Goal: Task Accomplishment & Management: Complete application form

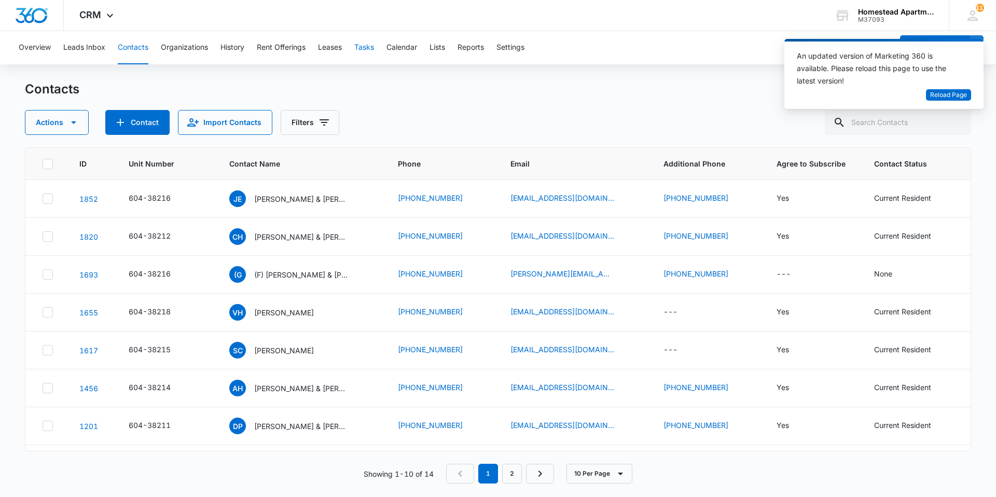
click at [360, 47] on button "Tasks" at bounding box center [364, 47] width 20 height 33
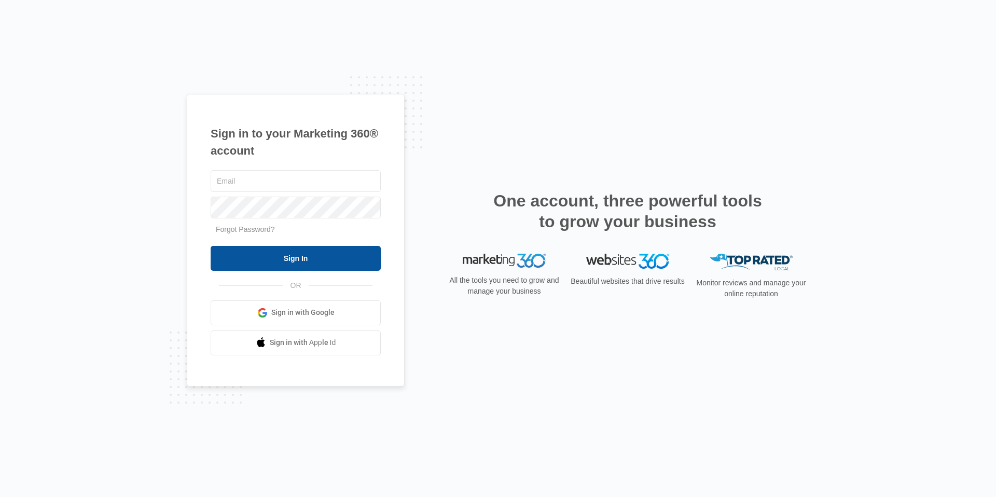
type input "[EMAIL_ADDRESS][DOMAIN_NAME]"
click at [290, 260] on input "Sign In" at bounding box center [296, 258] width 170 height 25
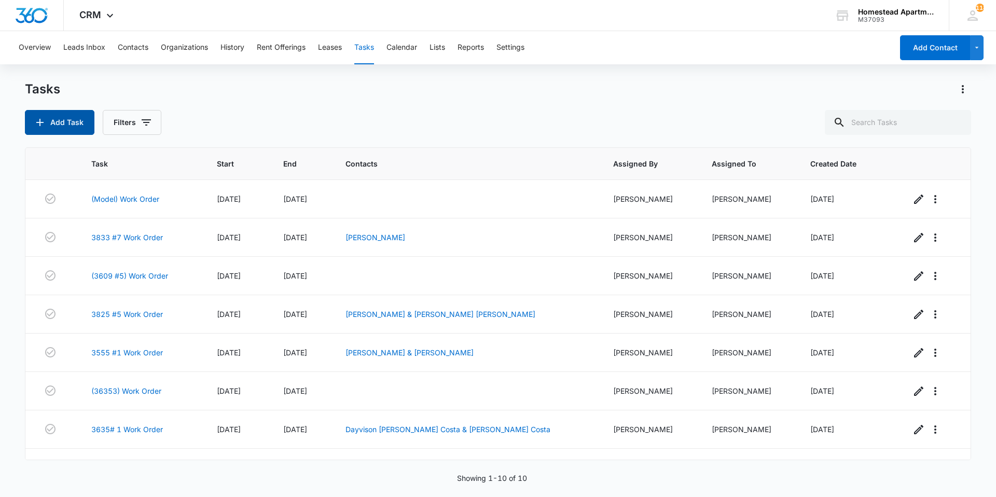
click at [77, 120] on button "Add Task" at bounding box center [60, 122] width 70 height 25
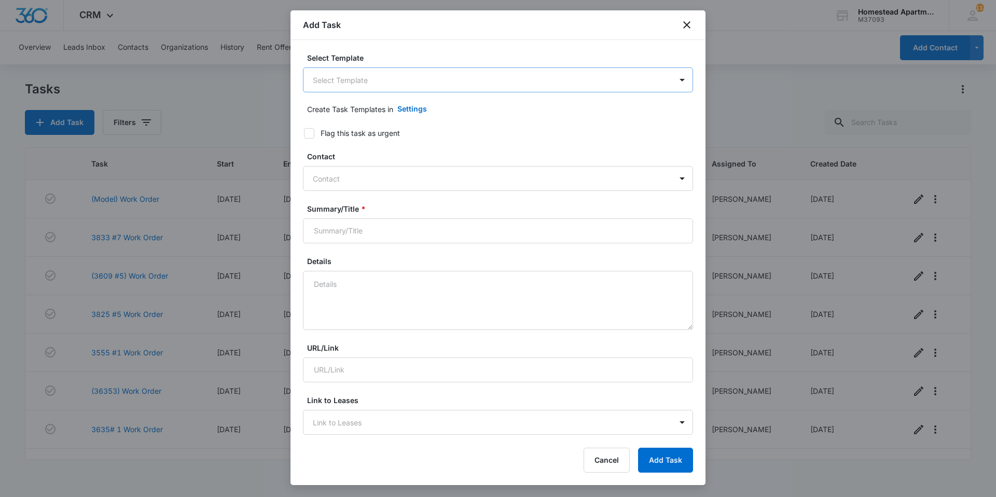
click at [339, 83] on body "CRM Apps Reputation Websites Forms CRM Email Social Content Intelligence Files …" at bounding box center [498, 248] width 996 height 497
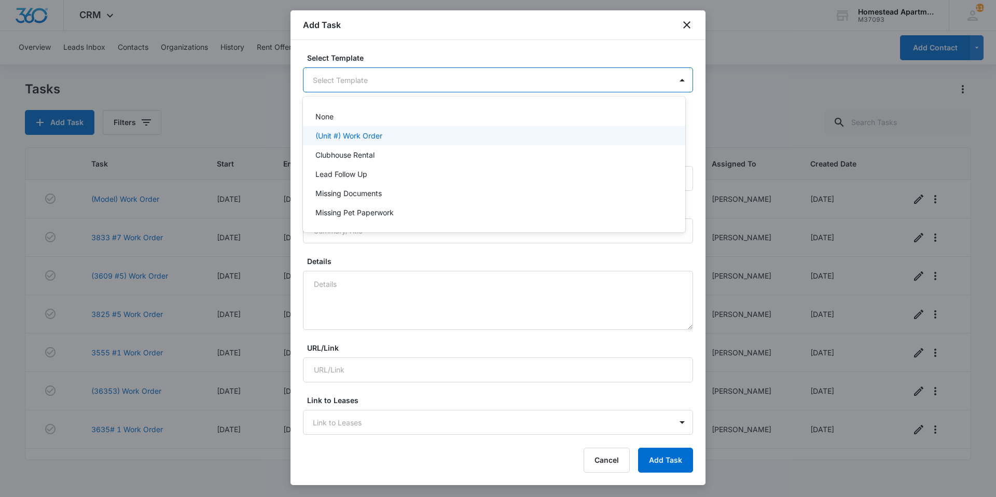
click at [358, 132] on p "(Unit #) Work Order" at bounding box center [348, 135] width 67 height 11
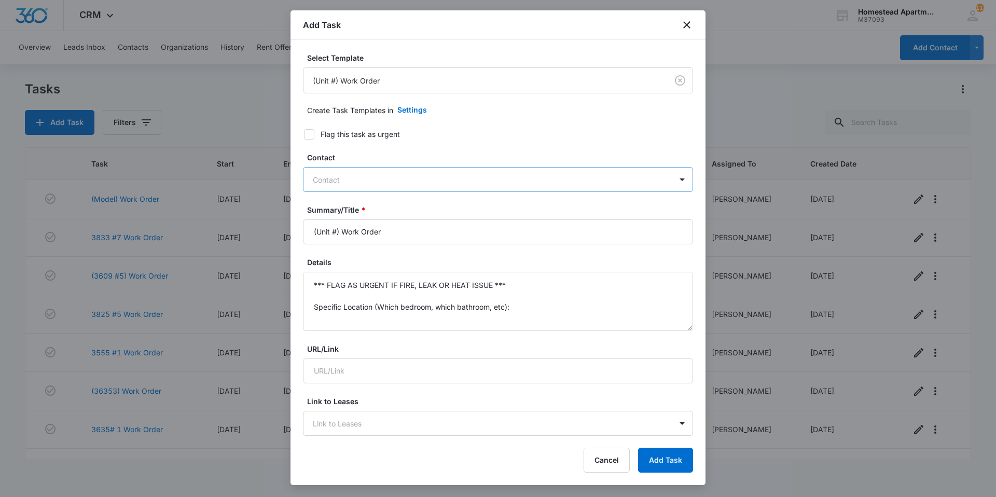
click at [354, 176] on div at bounding box center [492, 179] width 358 height 13
click at [682, 24] on icon "close" at bounding box center [687, 25] width 12 height 12
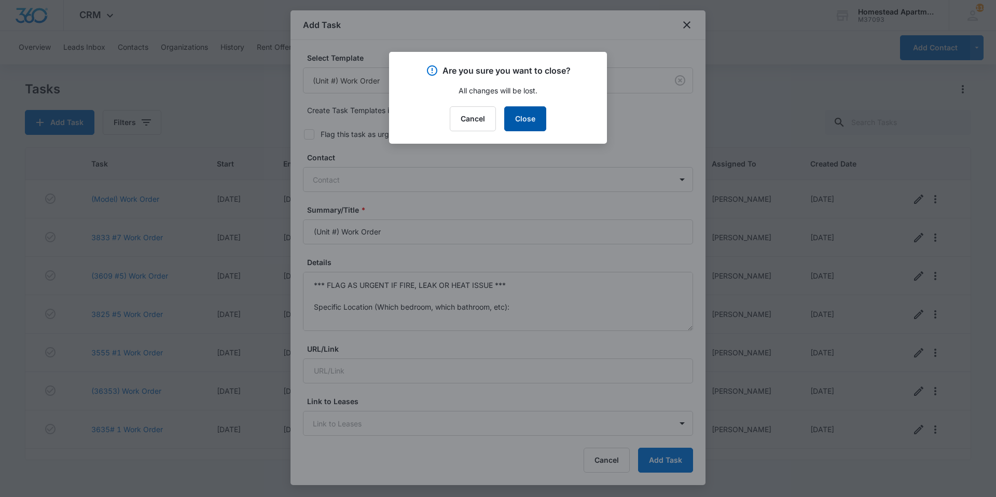
click at [519, 116] on button "Close" at bounding box center [525, 118] width 42 height 25
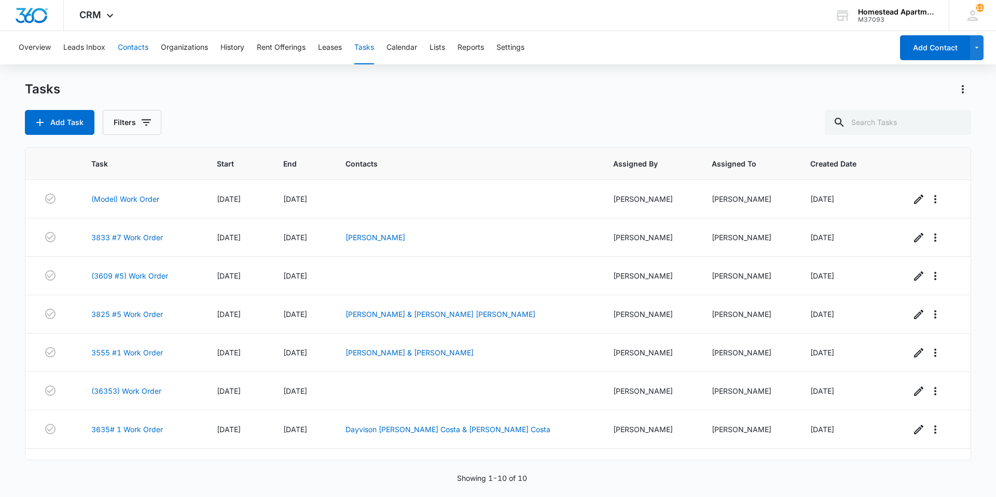
click at [125, 49] on button "Contacts" at bounding box center [133, 47] width 31 height 33
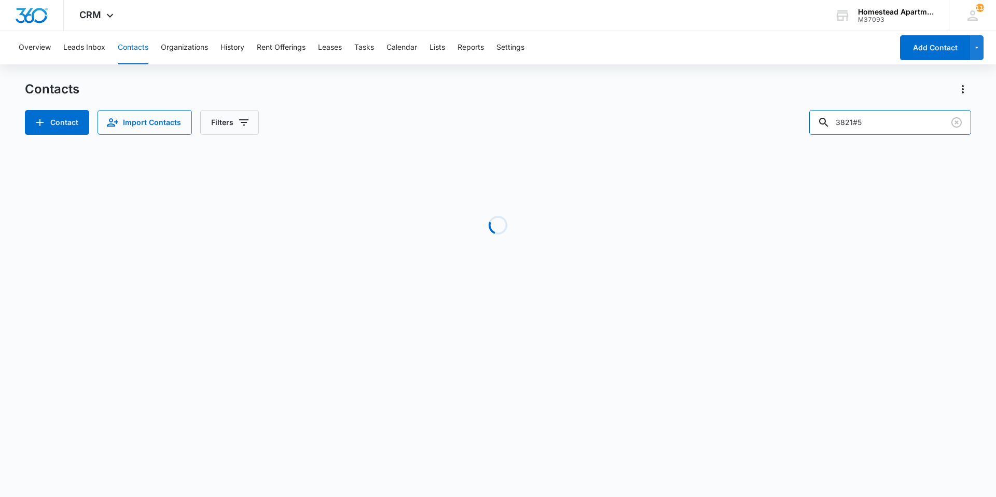
drag, startPoint x: 915, startPoint y: 124, endPoint x: 782, endPoint y: 129, distance: 132.9
click at [782, 129] on div "Contact Import Contacts Filters 3821#5" at bounding box center [498, 122] width 946 height 25
click at [889, 126] on input "3543-1" at bounding box center [890, 122] width 162 height 25
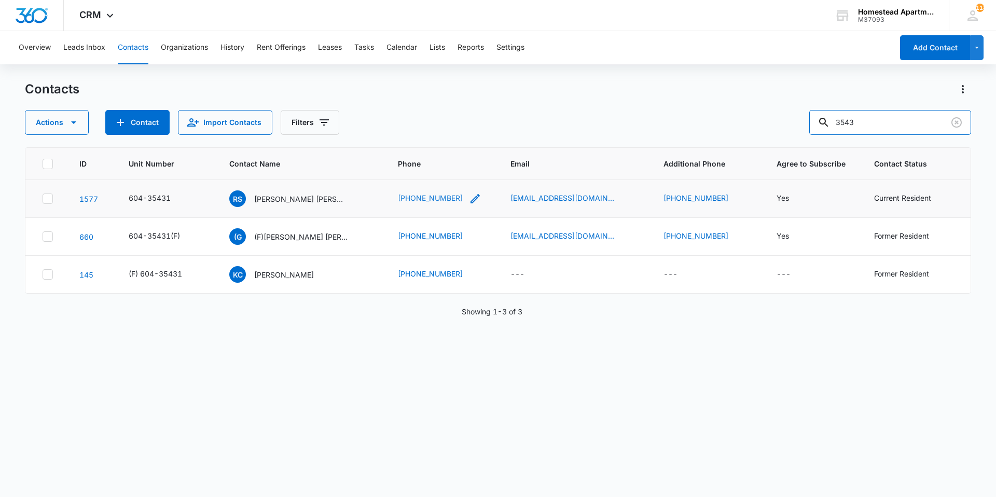
type input "3543"
click at [411, 197] on link "(816) 845-7139" at bounding box center [430, 198] width 65 height 11
click at [370, 46] on button "Tasks" at bounding box center [364, 47] width 20 height 33
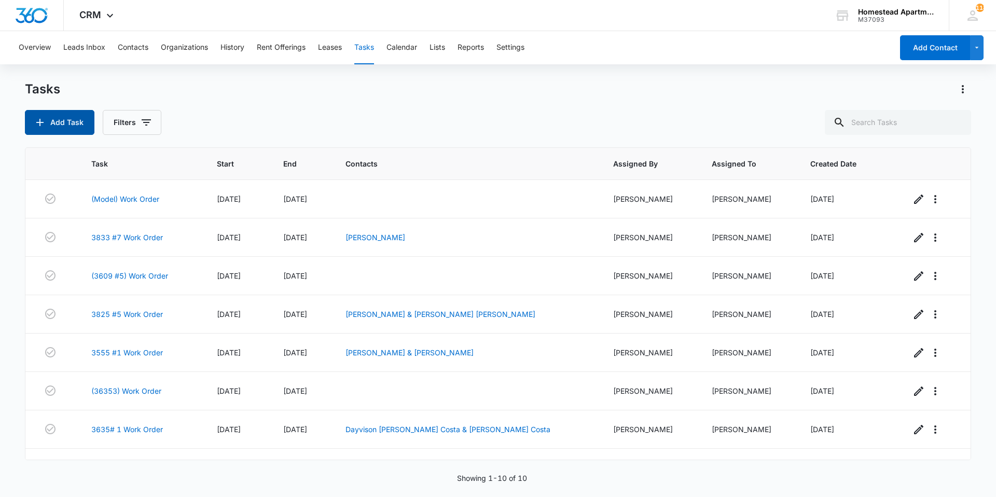
click at [44, 123] on icon "button" at bounding box center [40, 122] width 12 height 12
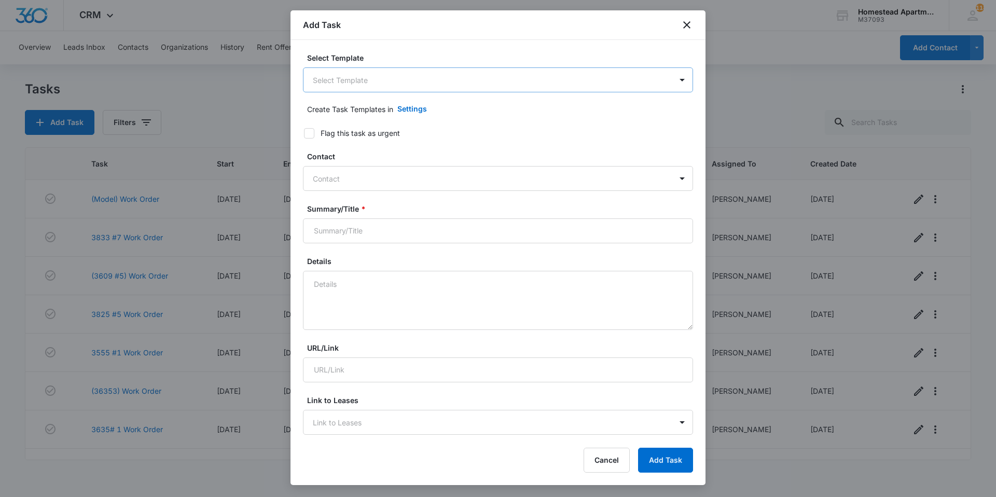
click at [399, 80] on body "CRM Apps Reputation Websites Forms CRM Email Social Content Intelligence Files …" at bounding box center [498, 248] width 996 height 497
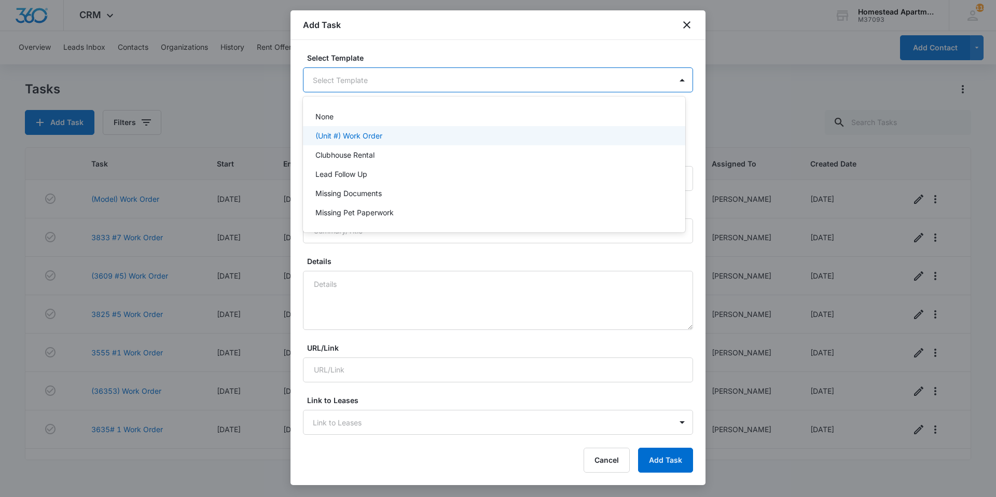
click at [371, 142] on div "(Unit #) Work Order" at bounding box center [494, 135] width 382 height 19
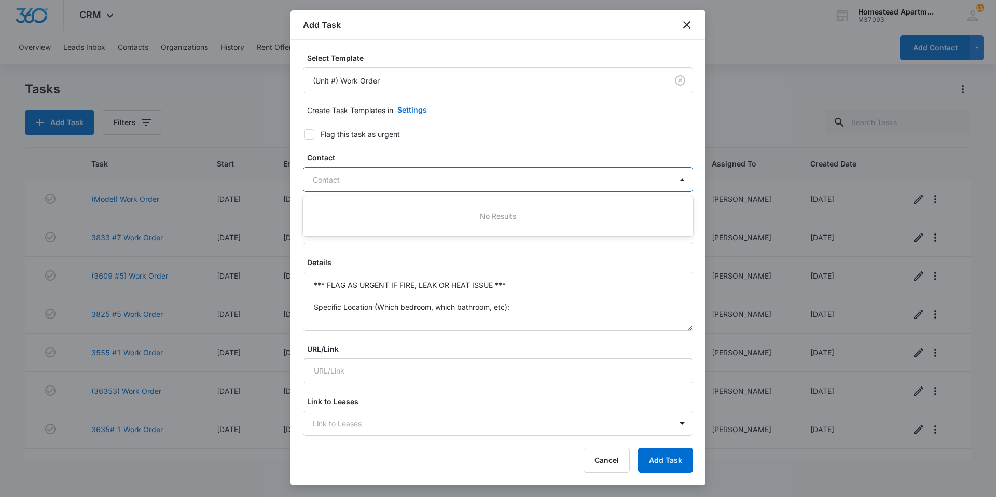
click at [410, 183] on div at bounding box center [492, 179] width 358 height 13
type input "d"
type input "greathouse"
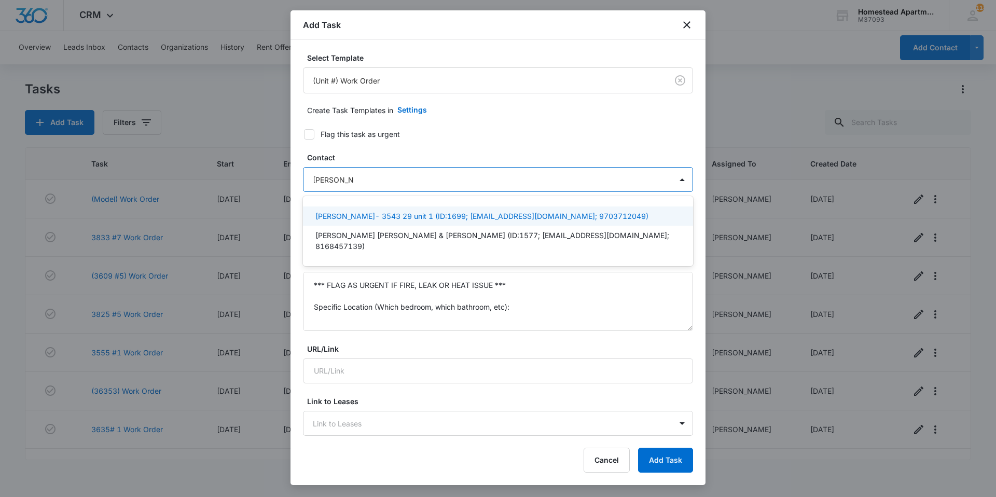
click at [427, 215] on p "Donna Greathouse- 3543 29 unit 1 (ID:1699; greathoused79@gmail.com; 9703712049)" at bounding box center [481, 216] width 333 height 11
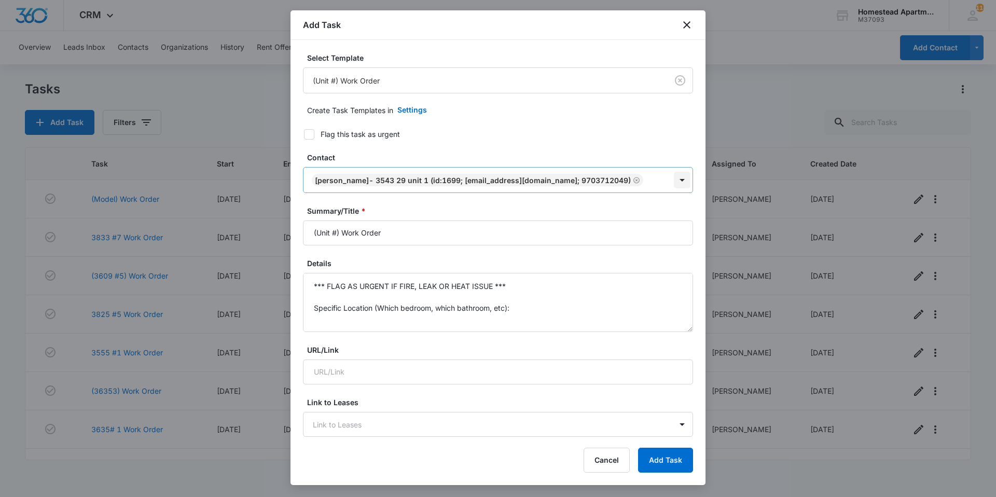
click at [674, 181] on div at bounding box center [682, 180] width 17 height 17
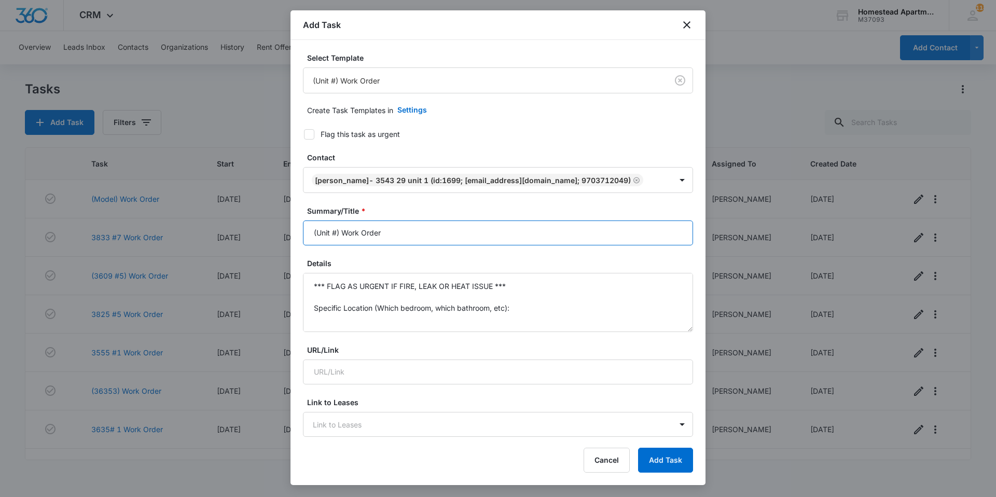
click at [438, 225] on input "(Unit #) Work Order" at bounding box center [498, 233] width 390 height 25
drag, startPoint x: 438, startPoint y: 225, endPoint x: 269, endPoint y: 233, distance: 168.8
click at [269, 233] on body "CRM Apps Reputation Websites Forms CRM Email Social Content Intelligence Files …" at bounding box center [498, 248] width 996 height 497
type input "3543 # 1 Work order"
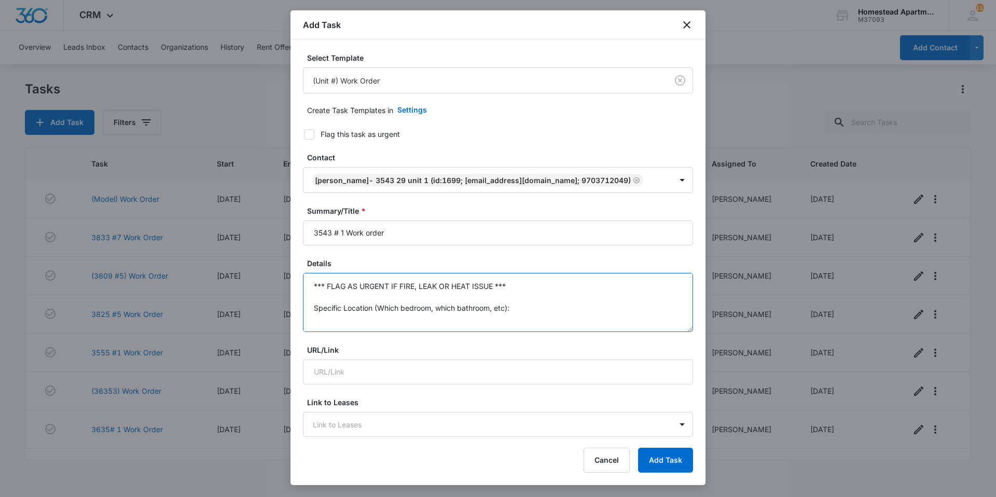
scroll to position [76, 0]
drag, startPoint x: 307, startPoint y: 284, endPoint x: 530, endPoint y: 349, distance: 232.5
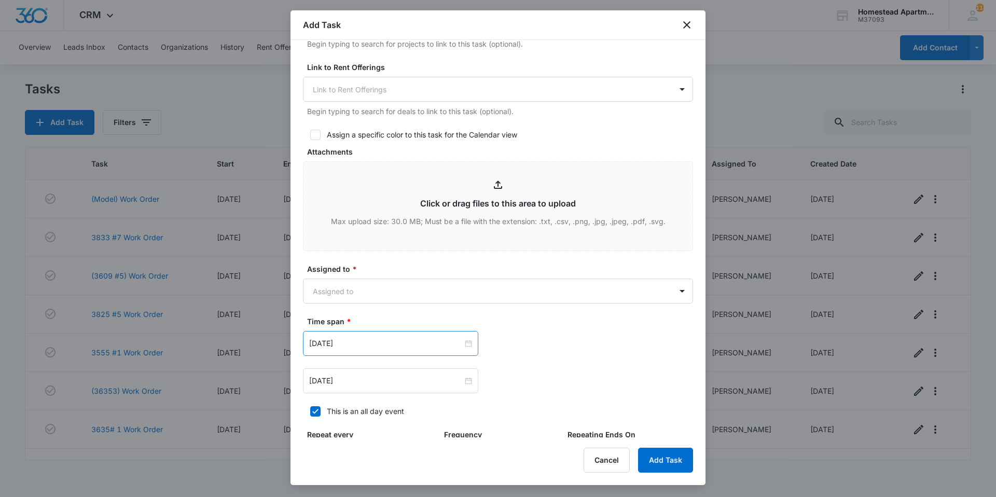
scroll to position [415, 0]
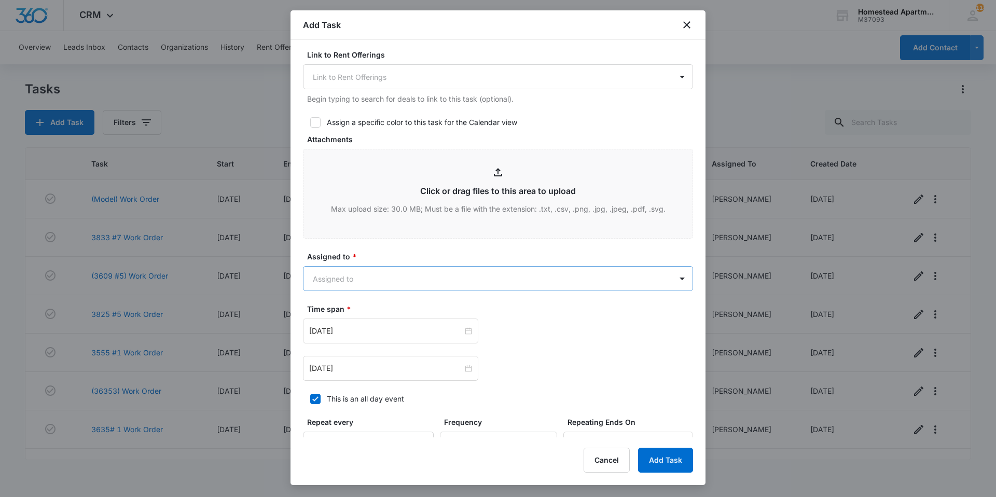
type textarea "Towel rack fell down and need to be reattached."
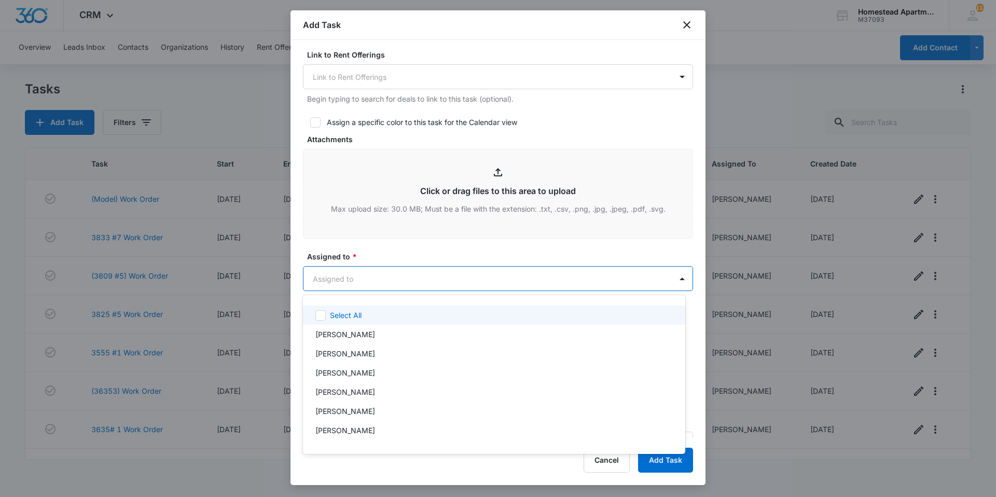
click at [387, 281] on body "CRM Apps Reputation Websites Forms CRM Email Social Content Intelligence Files …" at bounding box center [498, 248] width 996 height 497
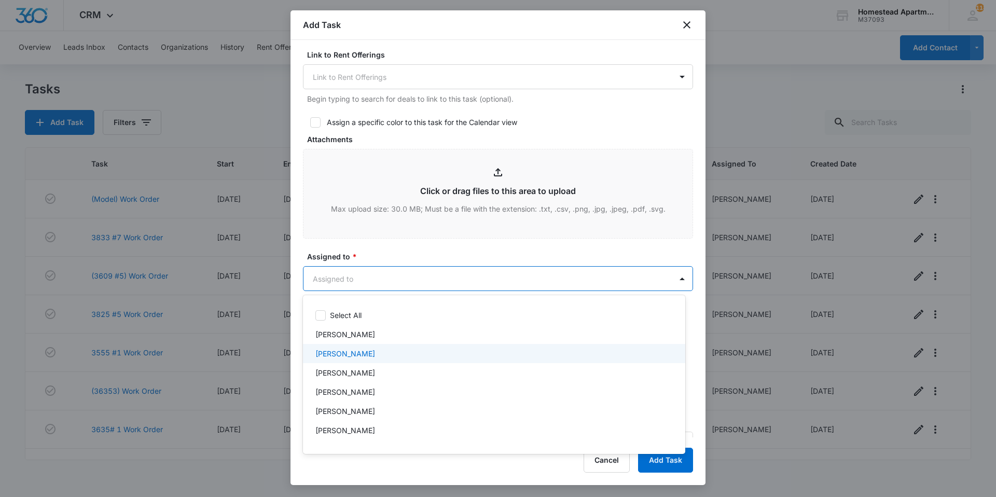
click at [370, 359] on div "Carlos Fierro" at bounding box center [492, 353] width 355 height 11
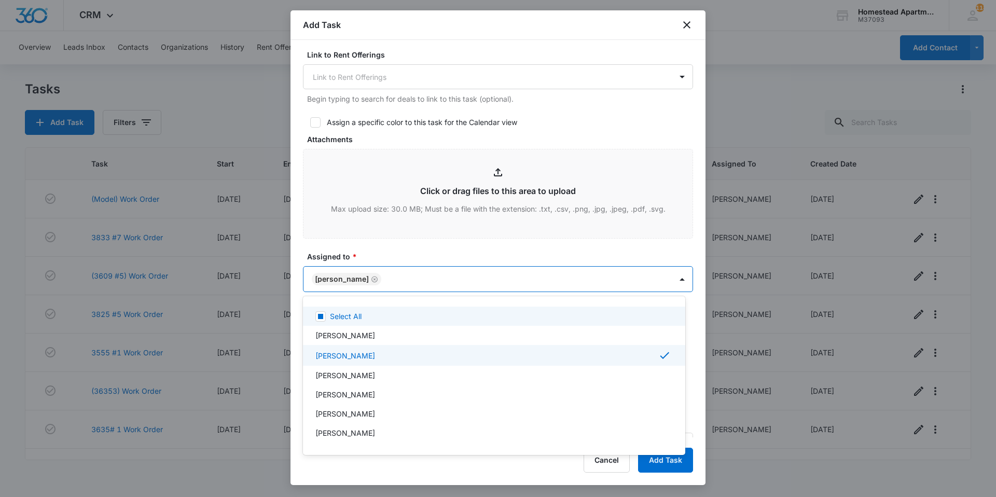
click at [425, 254] on div at bounding box center [498, 248] width 996 height 497
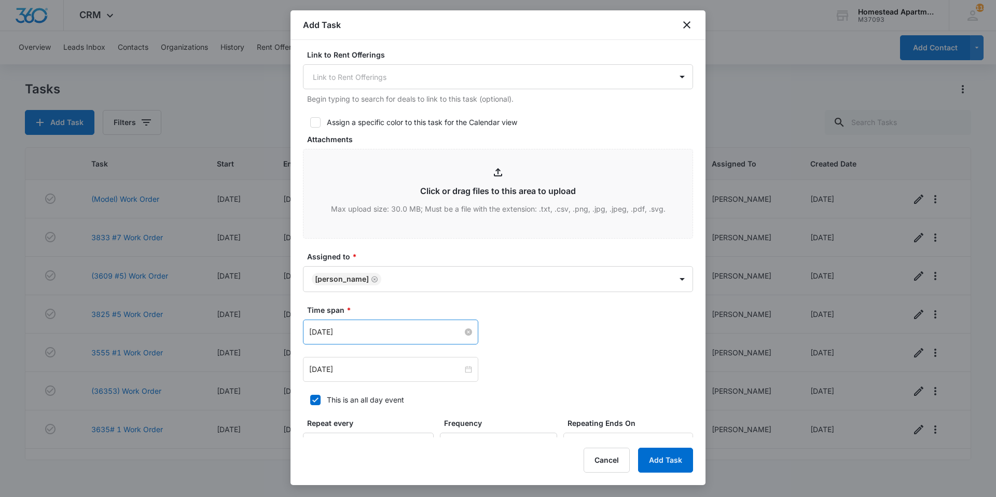
click at [378, 334] on input "Feb 20, 2023" at bounding box center [386, 331] width 154 height 11
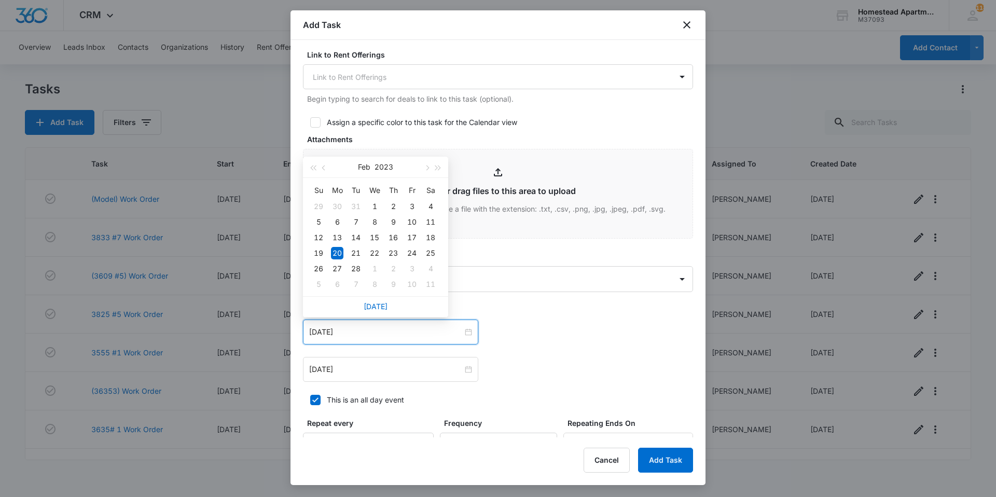
click at [378, 300] on div "Today" at bounding box center [375, 306] width 145 height 21
drag, startPoint x: 378, startPoint y: 300, endPoint x: 376, endPoint y: 310, distance: 9.7
click at [376, 308] on div "Today" at bounding box center [375, 306] width 145 height 21
click at [376, 310] on link "Today" at bounding box center [376, 306] width 24 height 9
type input "Aug 12, 2025"
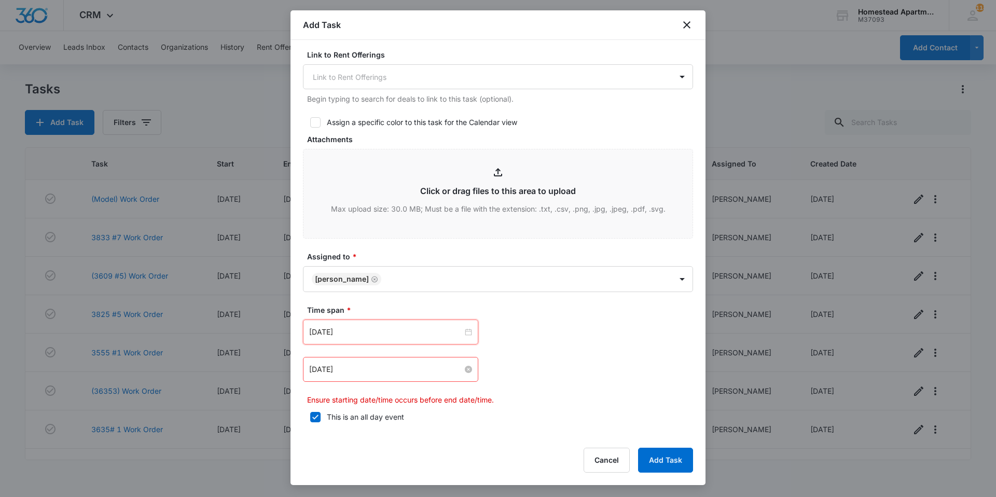
click at [382, 374] on input "Feb 20, 2023" at bounding box center [386, 369] width 154 height 11
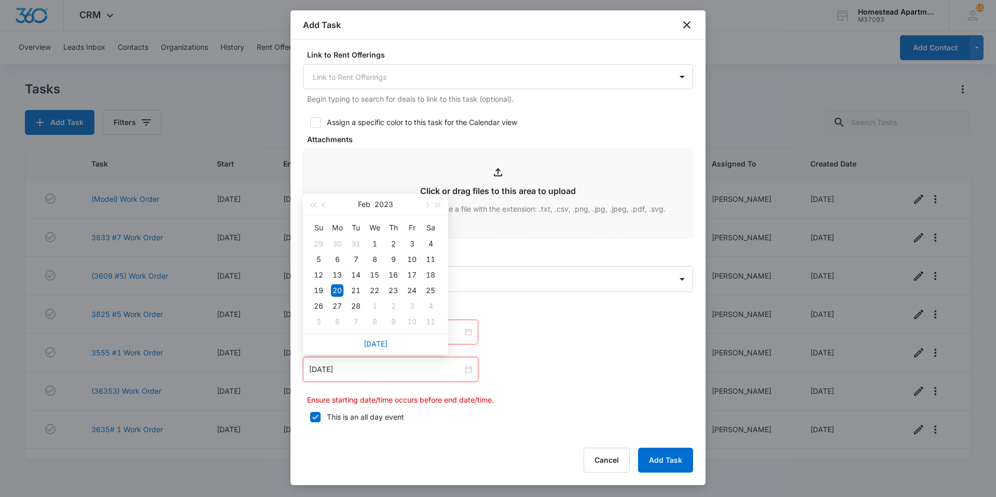
click at [387, 351] on div "Today" at bounding box center [375, 344] width 145 height 21
click at [388, 345] on div "Today" at bounding box center [375, 344] width 145 height 21
click at [375, 345] on link "Today" at bounding box center [376, 343] width 24 height 9
type input "Aug 12, 2025"
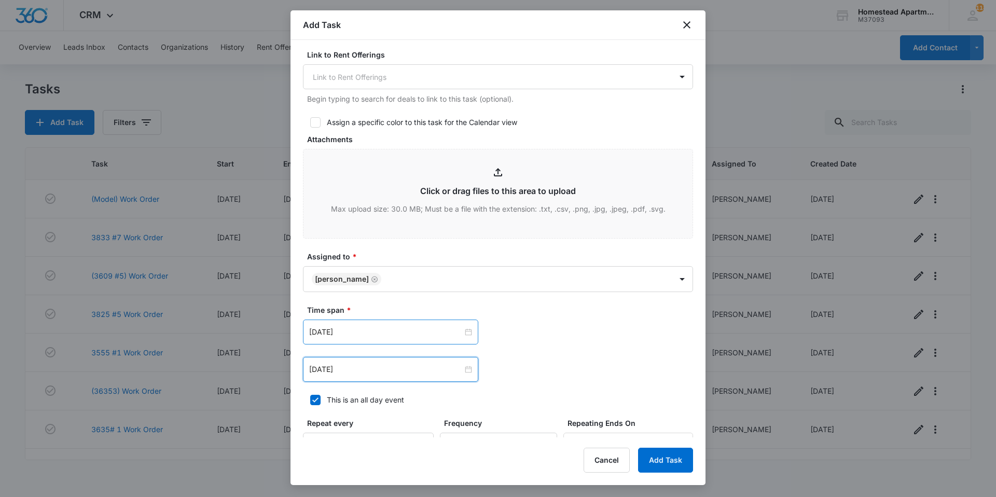
click at [469, 335] on div "Aug 12, 2025" at bounding box center [390, 332] width 175 height 25
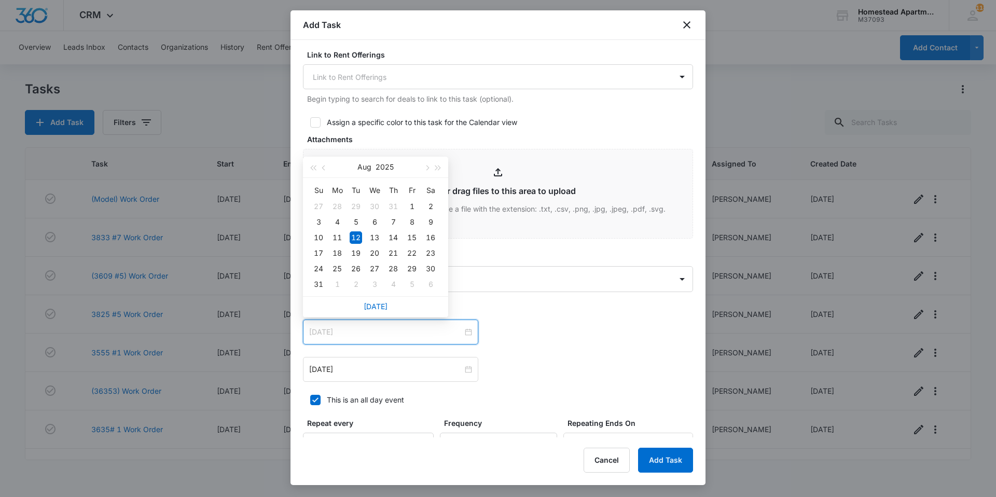
type input "Aug 12, 2025"
click at [356, 238] on div "12" at bounding box center [356, 237] width 12 height 12
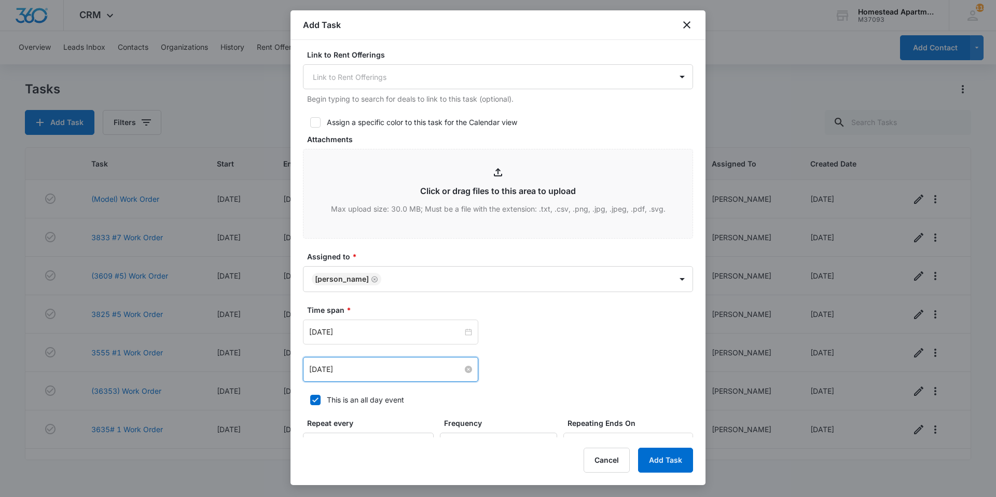
click at [430, 369] on input "Aug 12, 2025" at bounding box center [386, 369] width 154 height 11
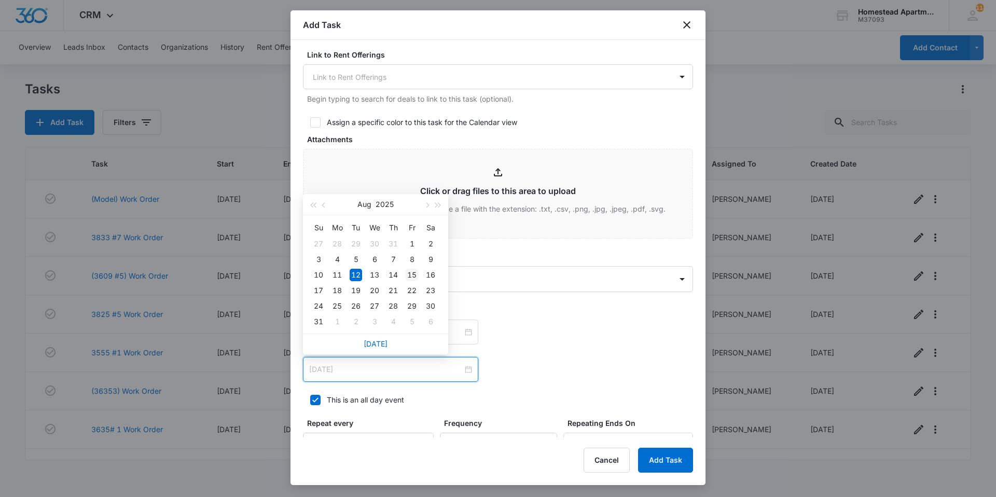
type input "Aug 15, 2025"
click at [407, 274] on div "15" at bounding box center [412, 275] width 12 height 12
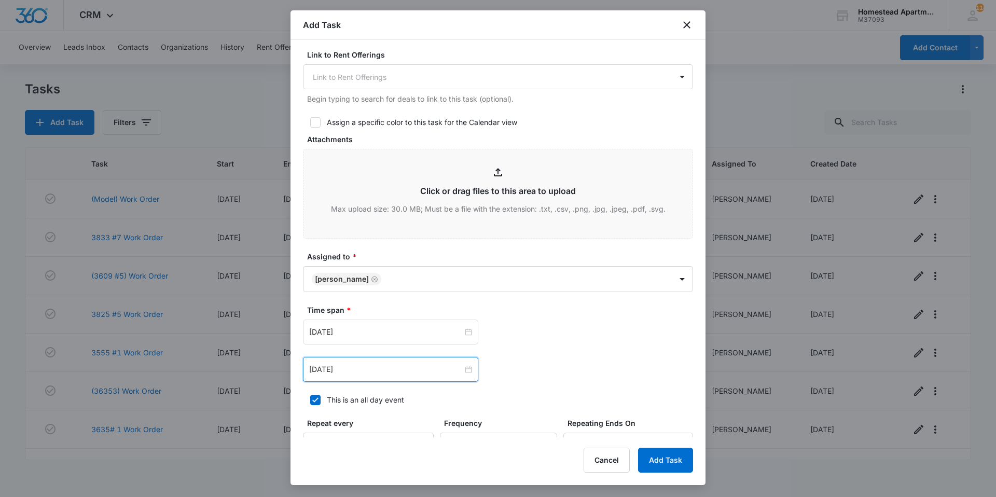
click at [541, 337] on div "Aug 12, 2025 Aug 2025 Su Mo Tu We Th Fr Sa 27 28 29 30 31 1 2 3 4 5 6 7 8 9 10 …" at bounding box center [498, 332] width 390 height 25
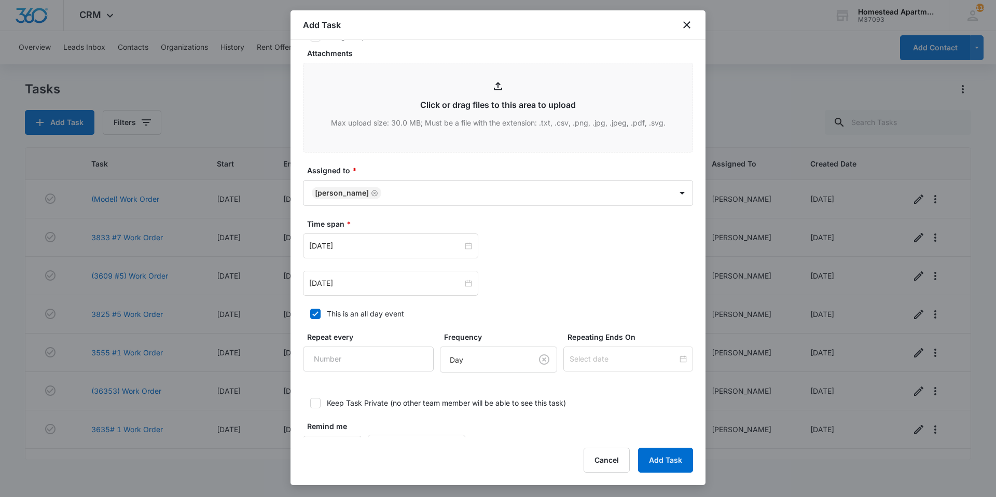
scroll to position [537, 0]
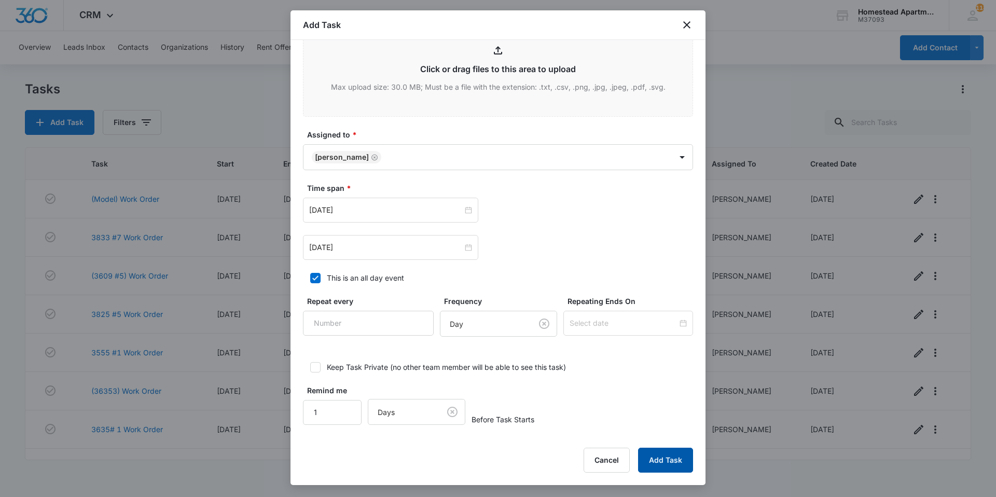
click at [675, 451] on button "Add Task" at bounding box center [665, 460] width 55 height 25
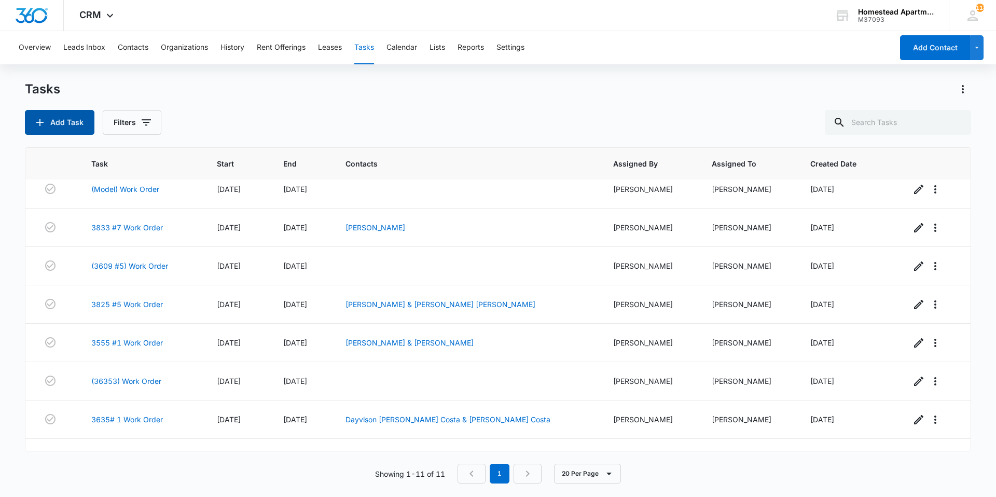
scroll to position [0, 0]
